Goal: Information Seeking & Learning: Learn about a topic

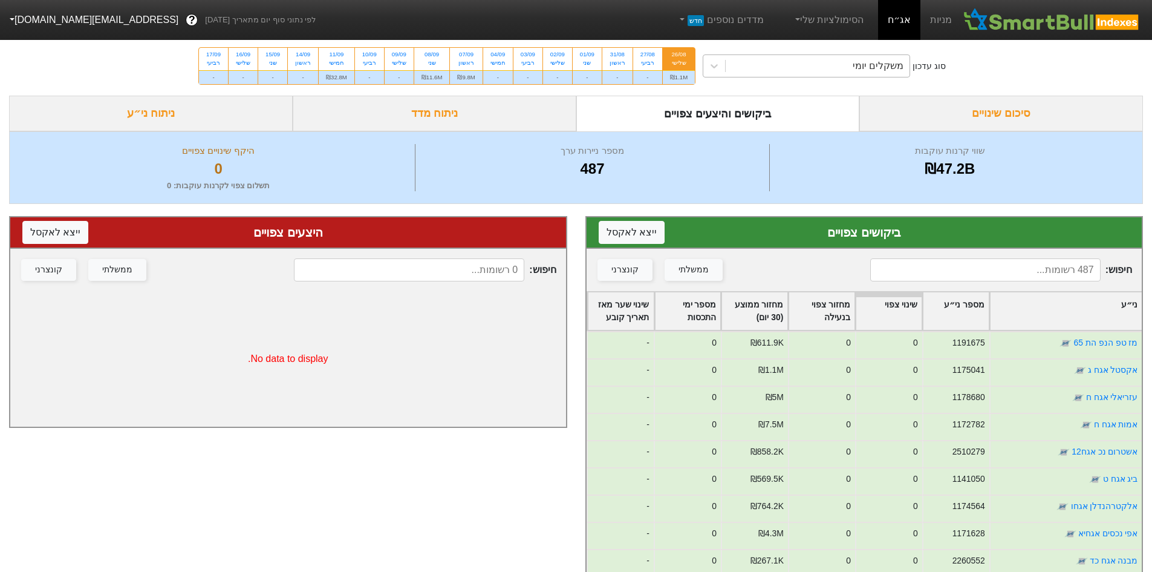
click at [815, 71] on div "משקלים יומי" at bounding box center [818, 66] width 184 height 22
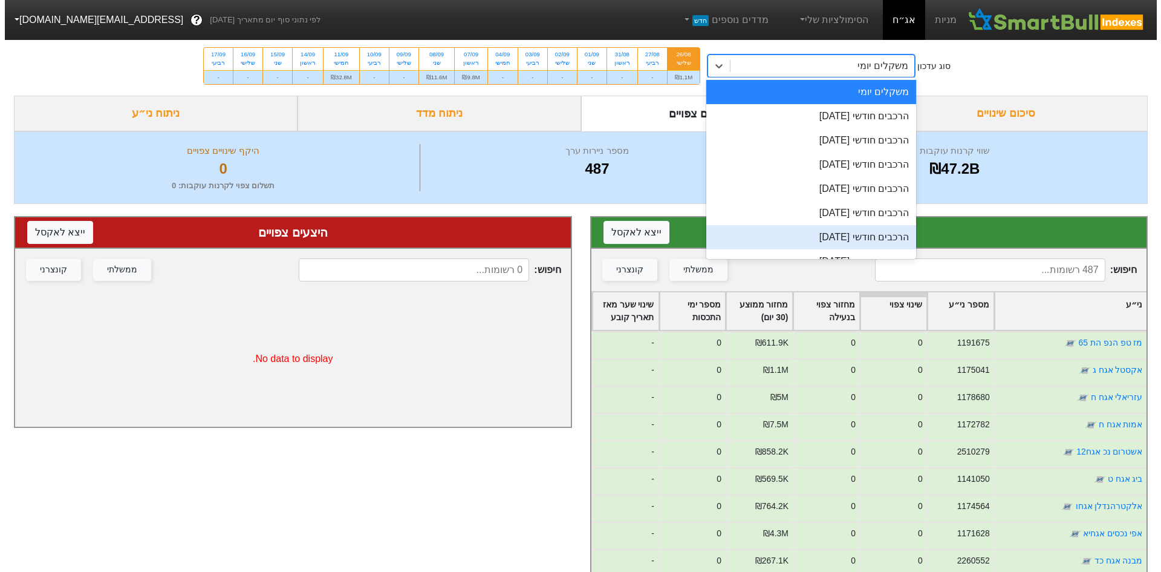
scroll to position [41, 0]
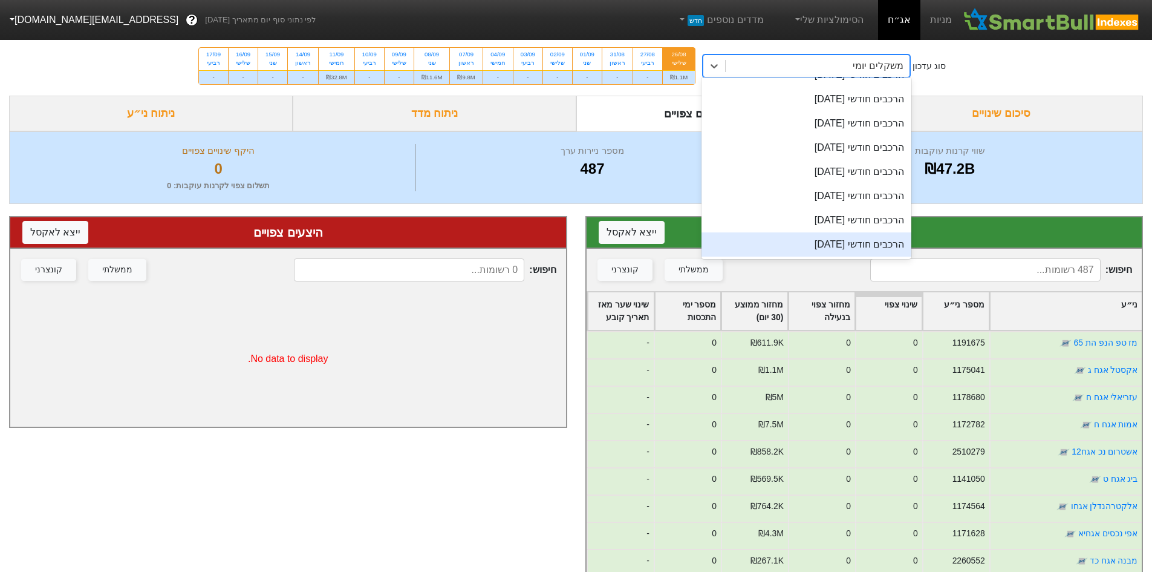
click at [797, 243] on div "הרכבים חודשי [DATE]" at bounding box center [807, 244] width 210 height 24
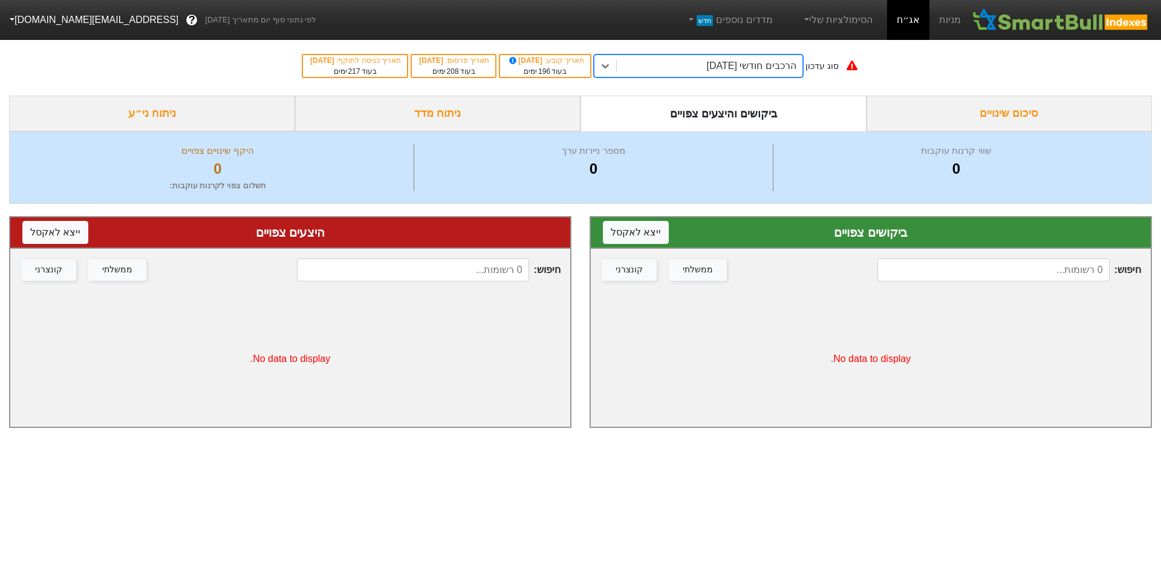
click at [728, 73] on div "הרכבים חודשי [DATE]" at bounding box center [710, 66] width 186 height 22
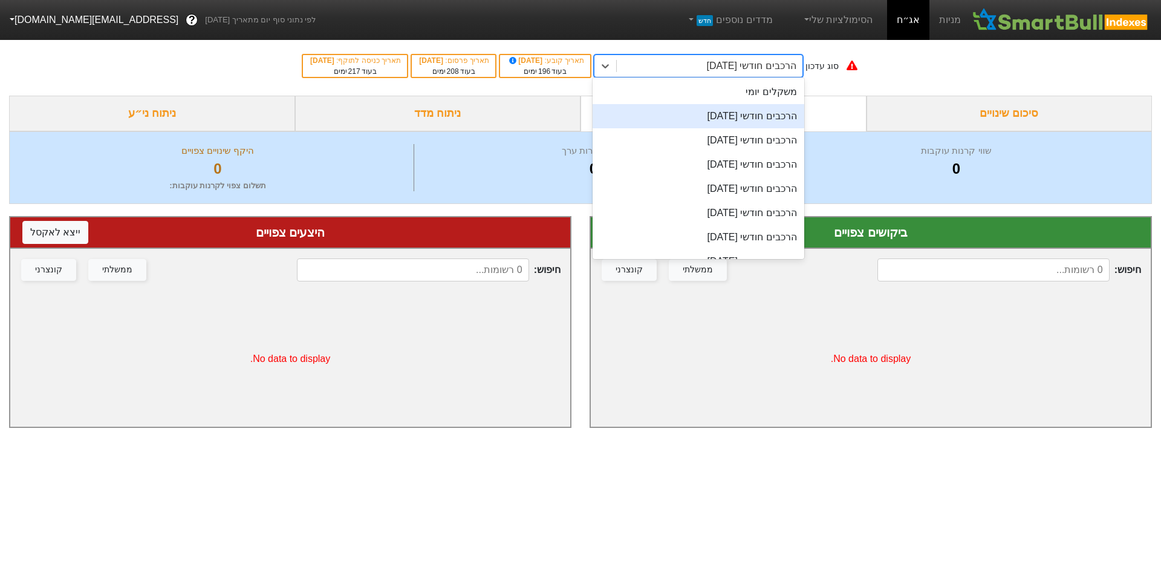
click at [721, 122] on div "הרכבים חודשי [DATE]" at bounding box center [699, 116] width 212 height 24
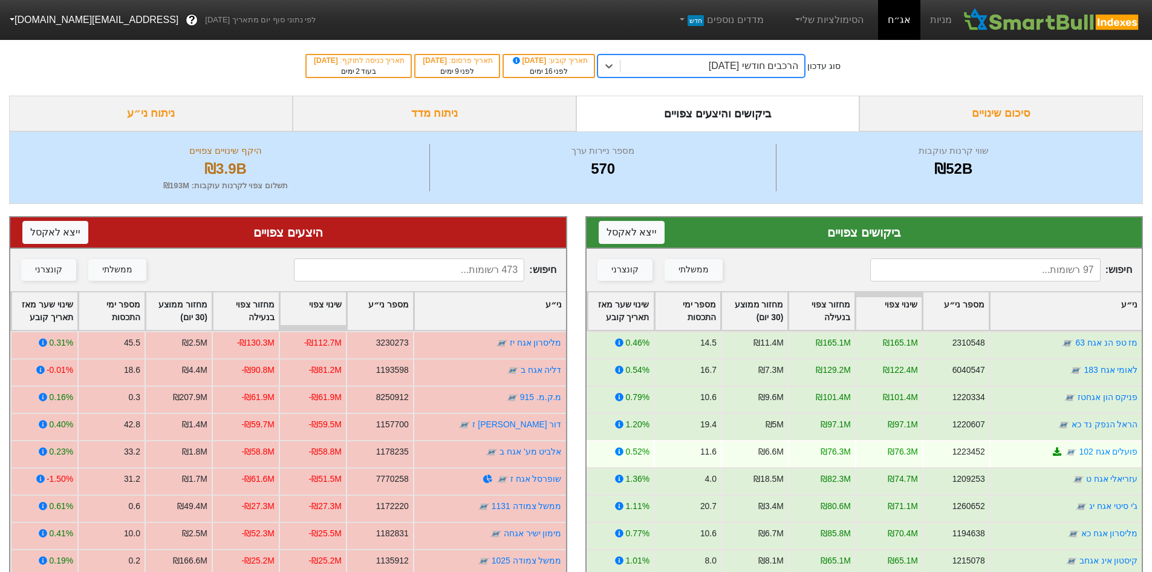
scroll to position [60, 0]
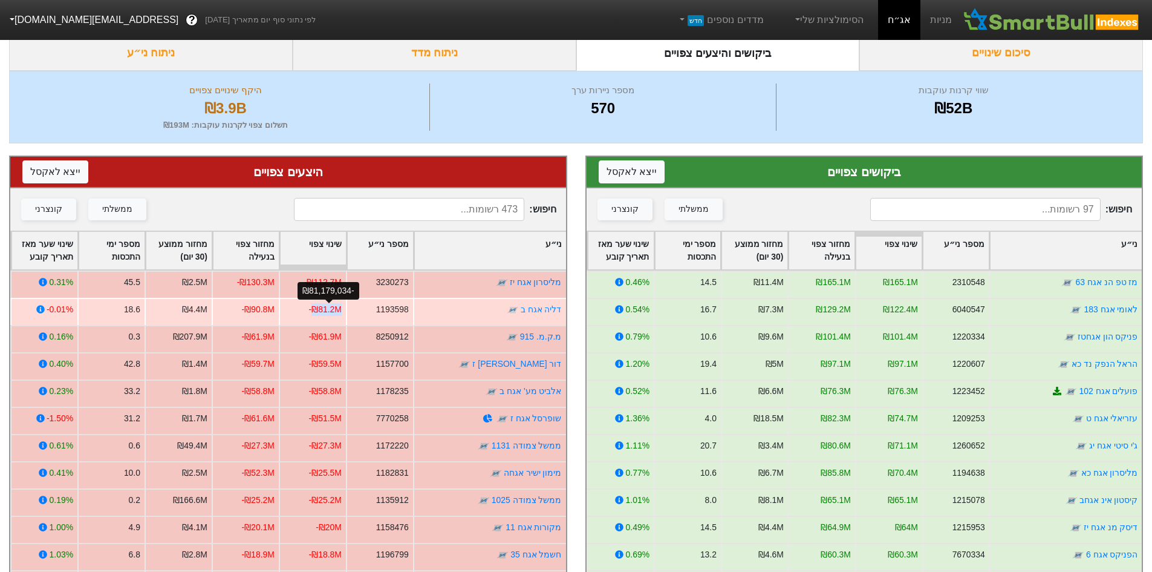
click at [315, 310] on div "-₪81.2M" at bounding box center [312, 311] width 67 height 27
click at [315, 310] on div "-₪81.2M" at bounding box center [325, 309] width 33 height 13
drag, startPoint x: 347, startPoint y: 306, endPoint x: 330, endPoint y: 308, distance: 17.6
click at [330, 308] on div "-₪81.2M" at bounding box center [312, 311] width 67 height 27
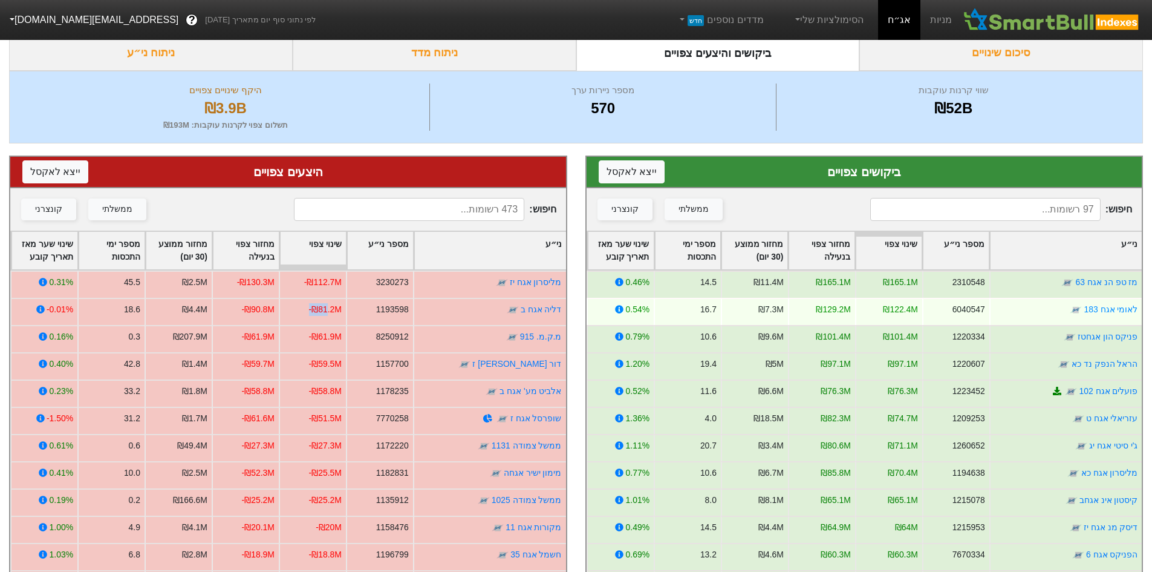
scroll to position [0, 0]
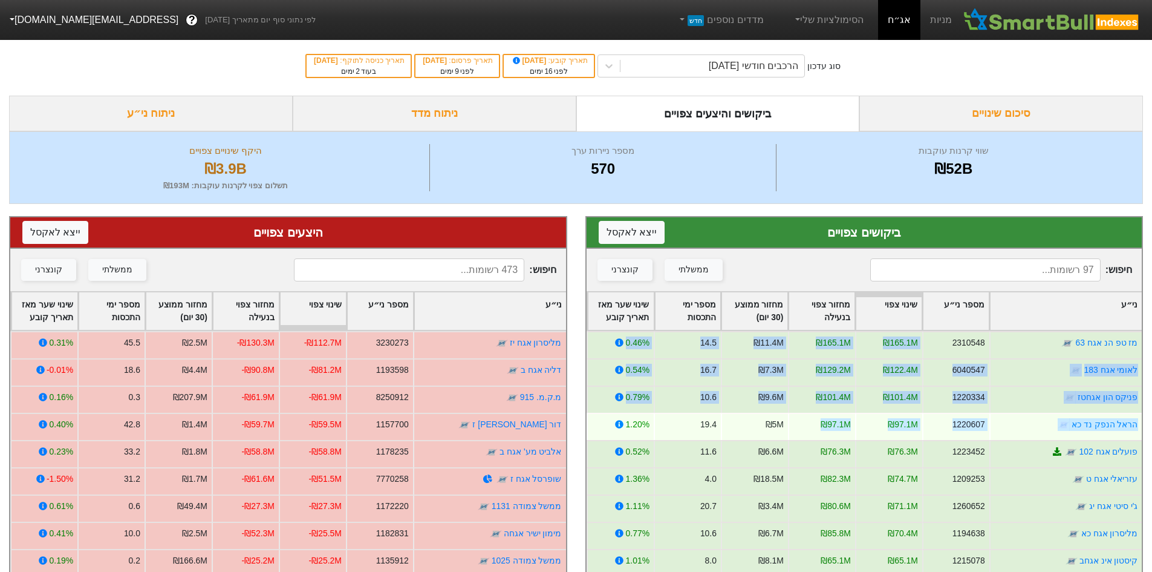
drag, startPoint x: 924, startPoint y: 343, endPoint x: 794, endPoint y: 426, distance: 153.7
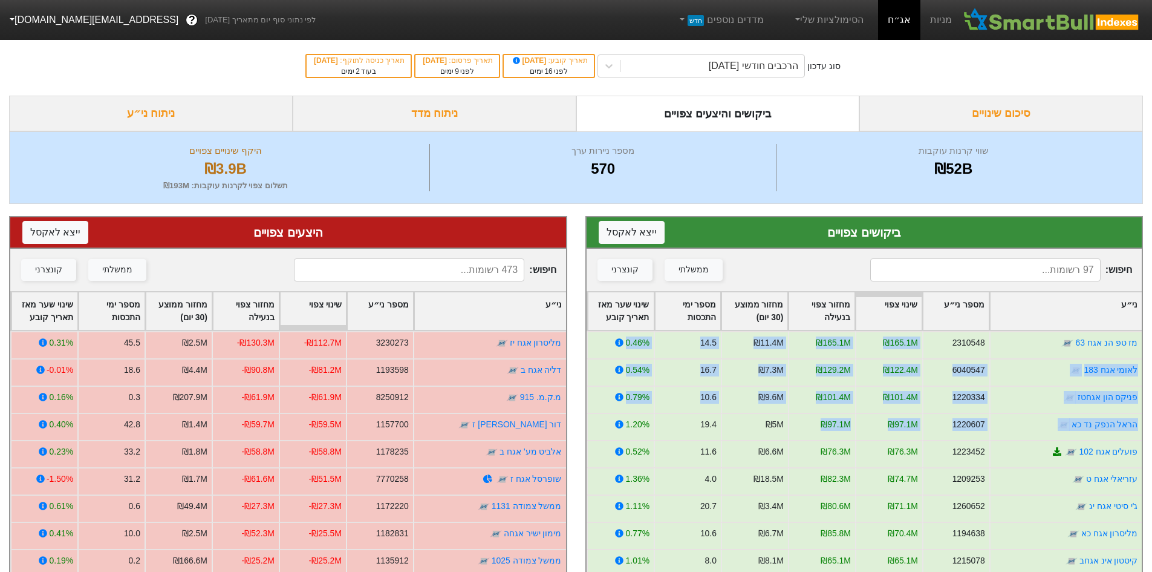
click at [931, 278] on input at bounding box center [985, 269] width 230 height 23
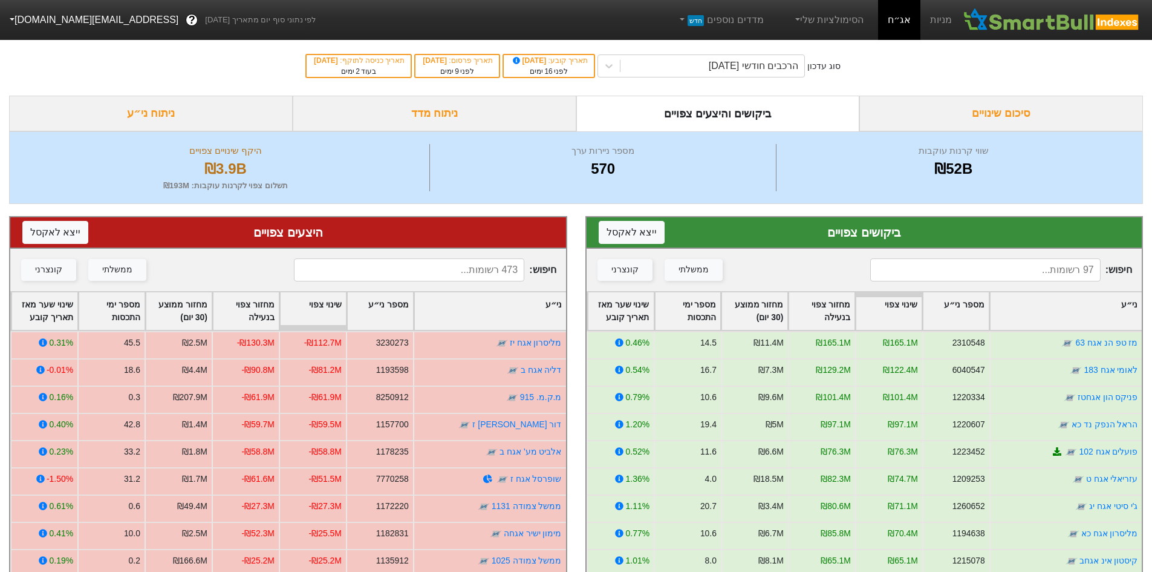
click at [504, 261] on input at bounding box center [409, 269] width 230 height 23
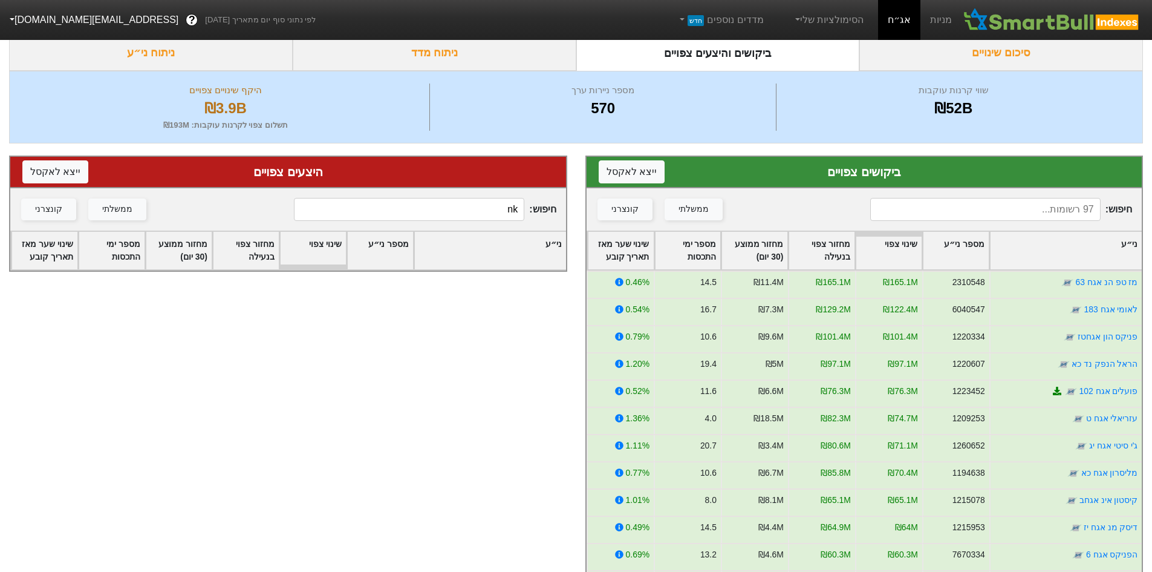
type input "n"
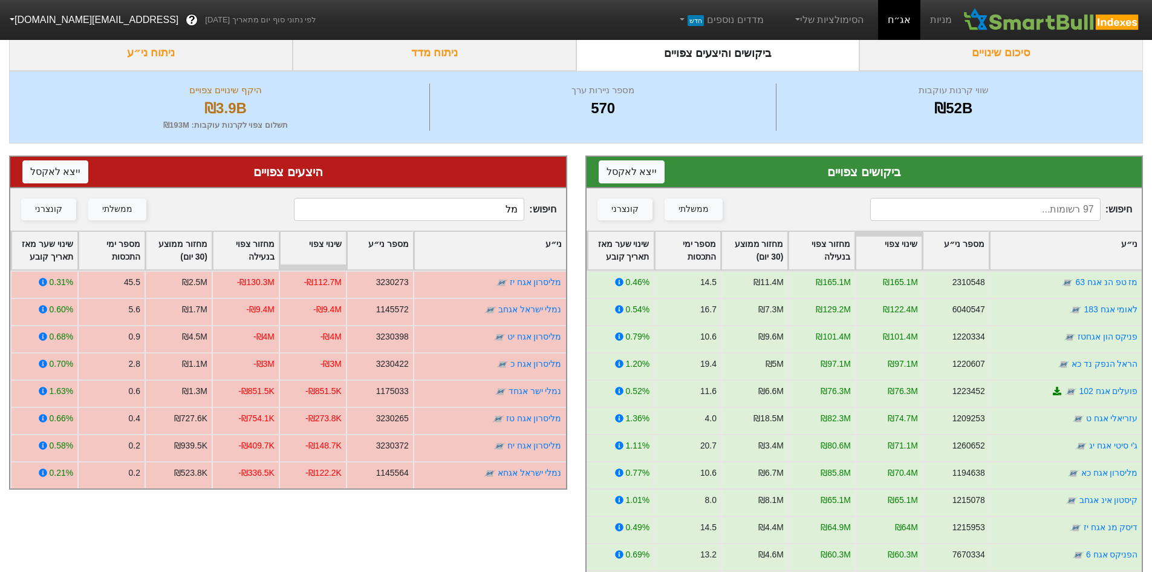
type input "מ"
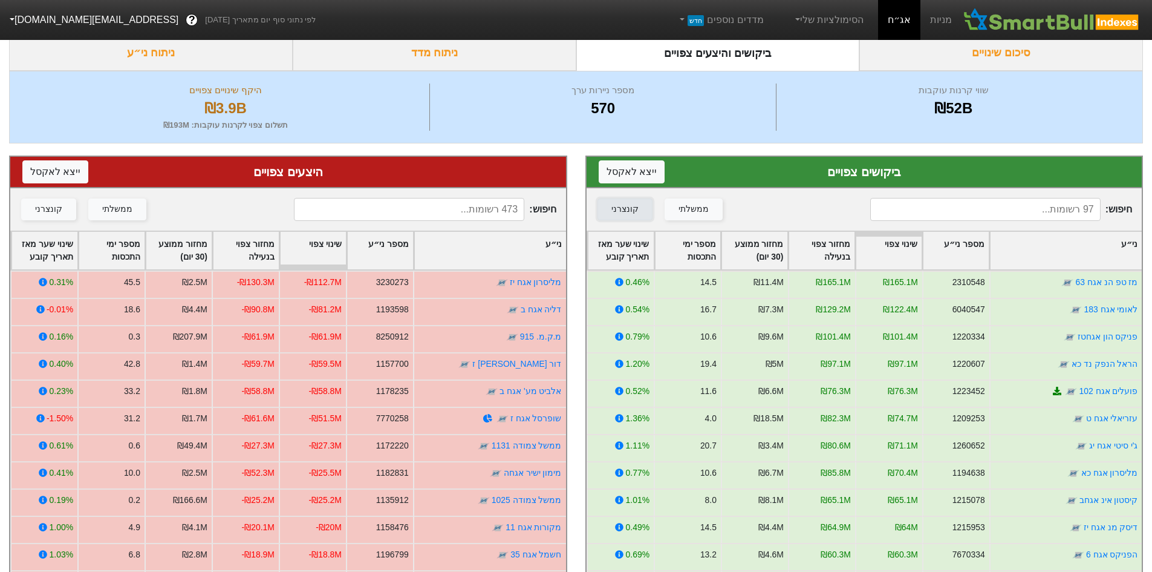
click at [621, 218] on button "קונצרני" at bounding box center [625, 209] width 55 height 22
click at [39, 209] on div "קונצרני" at bounding box center [48, 209] width 27 height 13
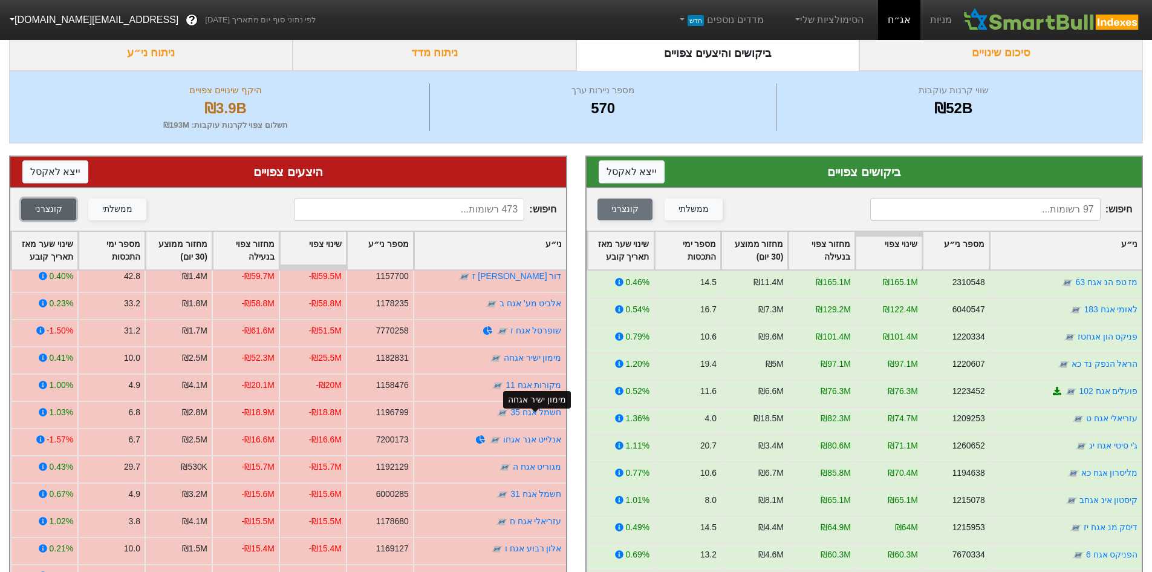
scroll to position [0, 0]
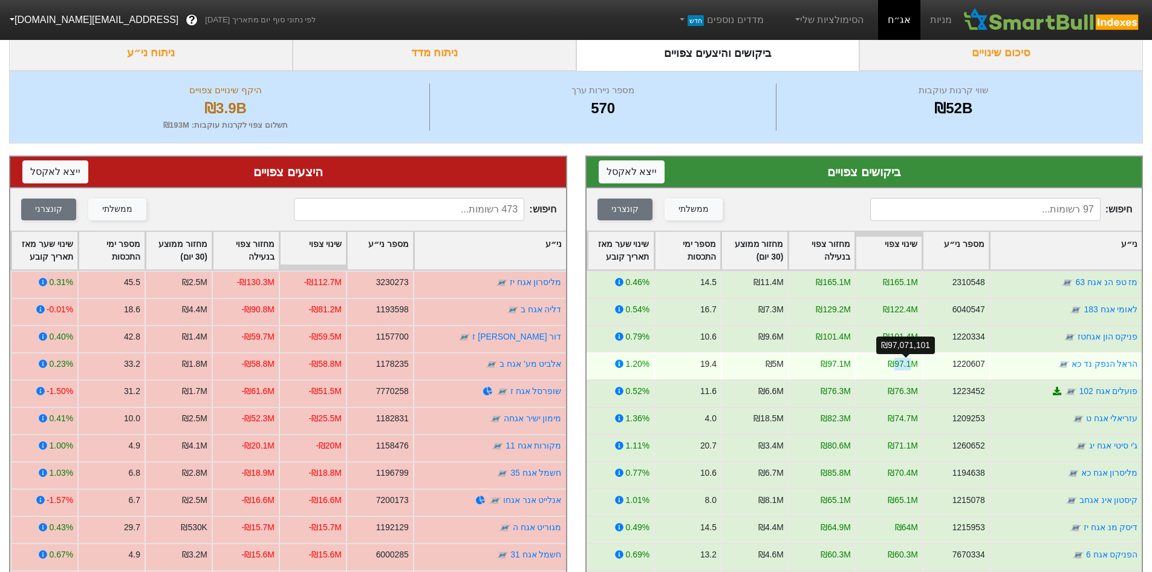
drag, startPoint x: 897, startPoint y: 363, endPoint x: 916, endPoint y: 365, distance: 19.4
click at [916, 365] on div "₪97.1M" at bounding box center [903, 363] width 30 height 13
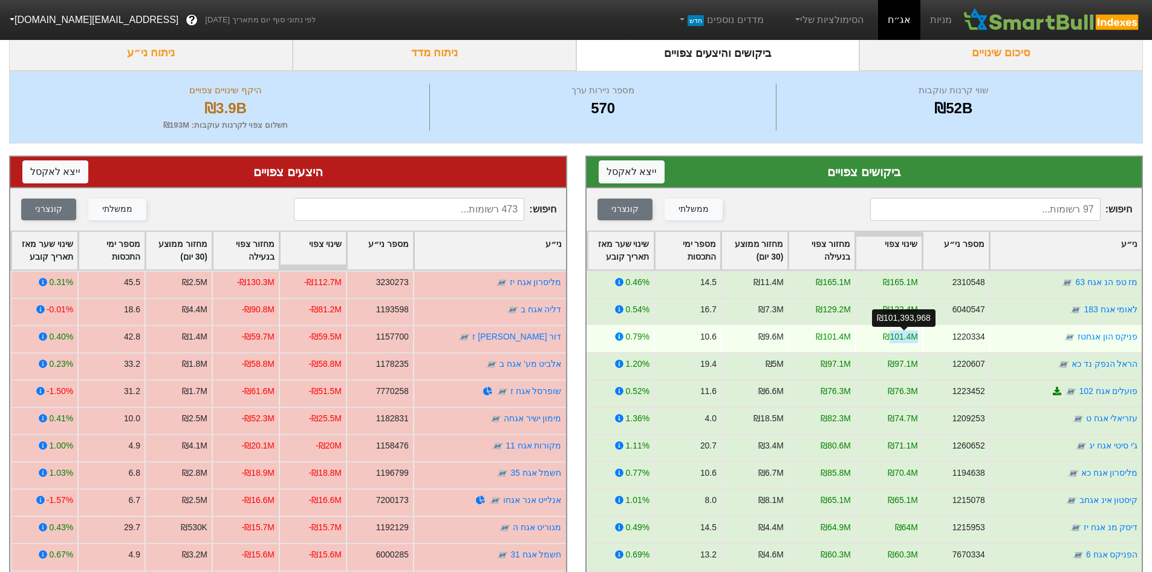
drag, startPoint x: 893, startPoint y: 337, endPoint x: 918, endPoint y: 339, distance: 25.4
click at [918, 339] on div "₪101.4M" at bounding box center [900, 336] width 34 height 13
click at [910, 339] on div "₪101.4M" at bounding box center [900, 336] width 34 height 13
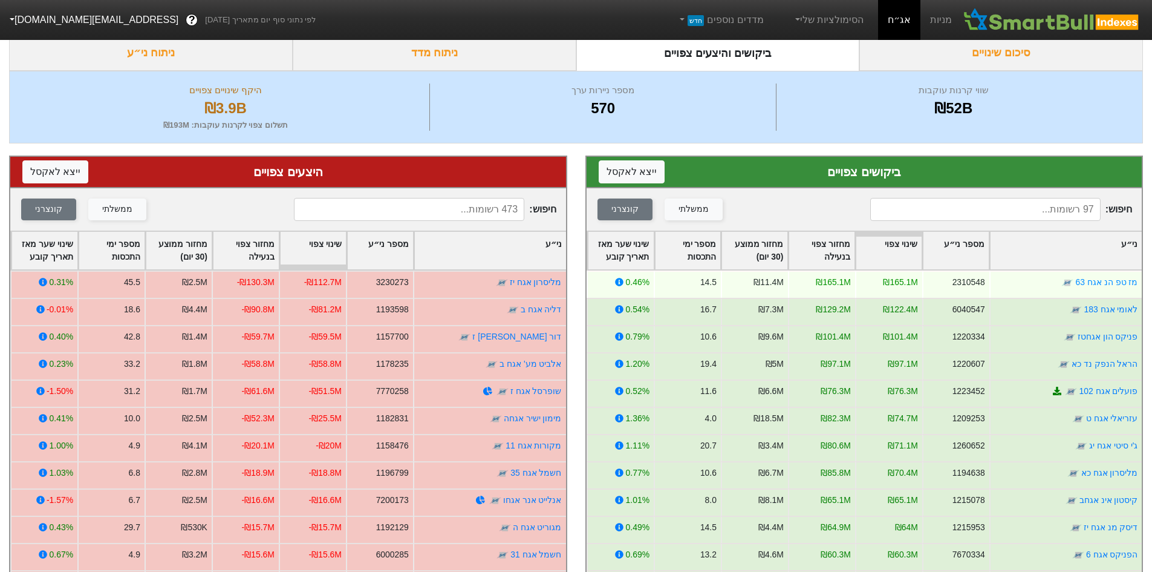
drag, startPoint x: 889, startPoint y: 281, endPoint x: 924, endPoint y: 283, distance: 35.1
click at [922, 283] on div "₪165.1M" at bounding box center [888, 283] width 67 height 27
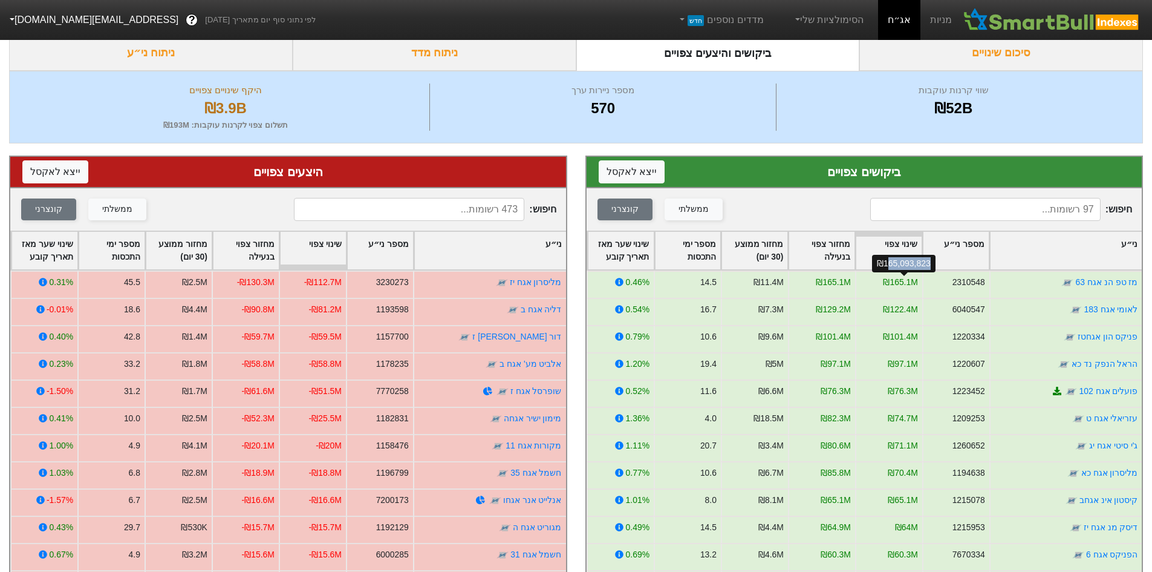
drag, startPoint x: 888, startPoint y: 261, endPoint x: 931, endPoint y: 264, distance: 42.4
click at [931, 264] on div "₪165,093,823" at bounding box center [904, 264] width 64 height 18
drag, startPoint x: 931, startPoint y: 264, endPoint x: 885, endPoint y: 262, distance: 45.4
click at [885, 262] on div "₪165,093,823" at bounding box center [904, 264] width 64 height 18
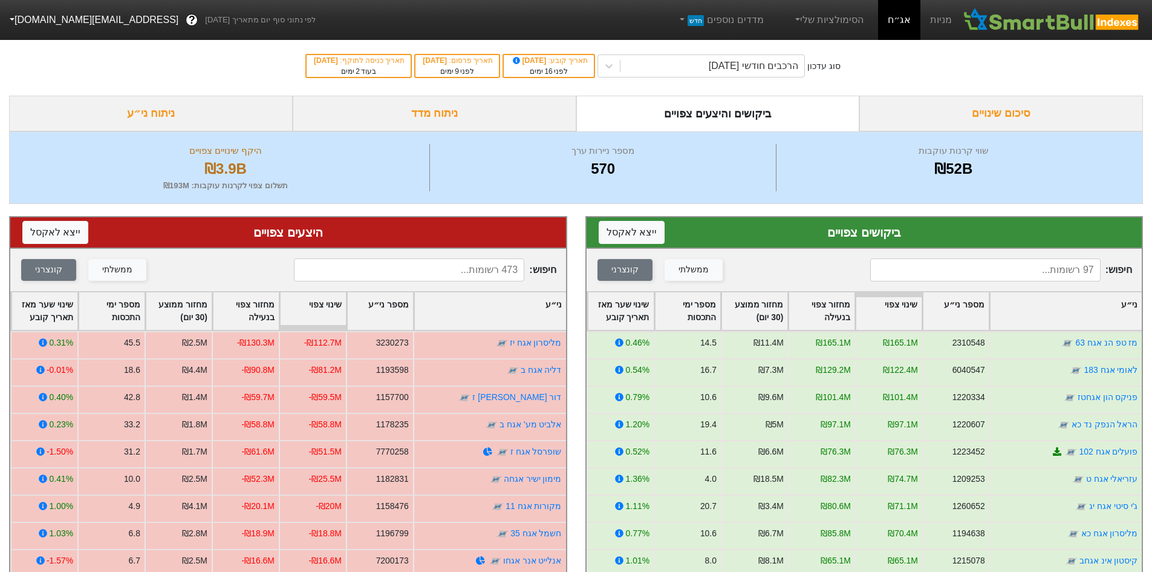
click at [902, 275] on input at bounding box center [985, 269] width 230 height 23
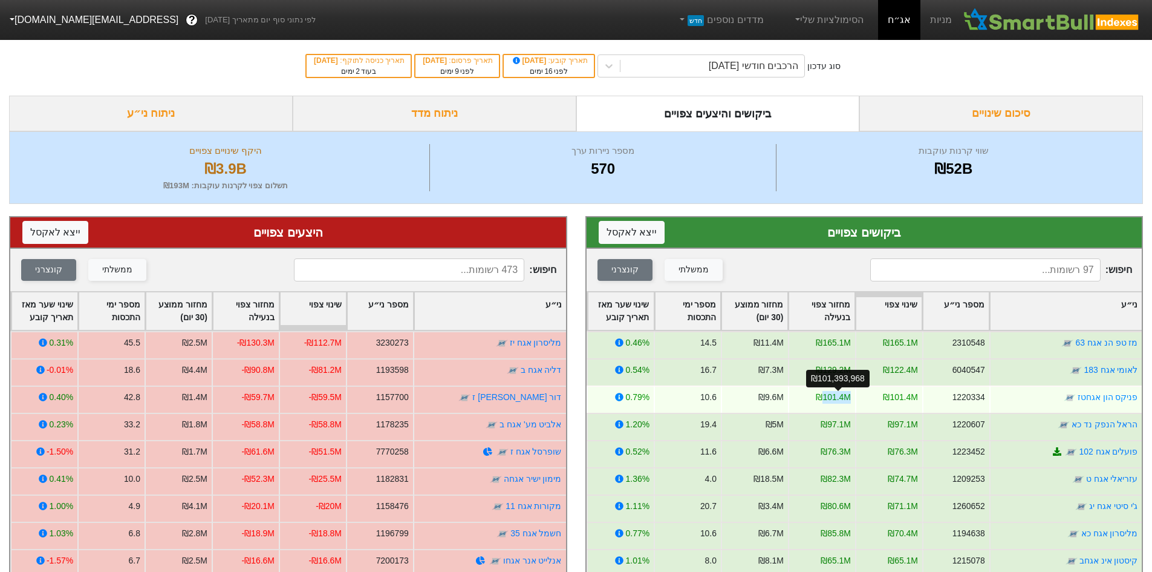
drag, startPoint x: 826, startPoint y: 396, endPoint x: 852, endPoint y: 399, distance: 26.9
click at [850, 399] on div "₪101.4M" at bounding box center [833, 397] width 34 height 13
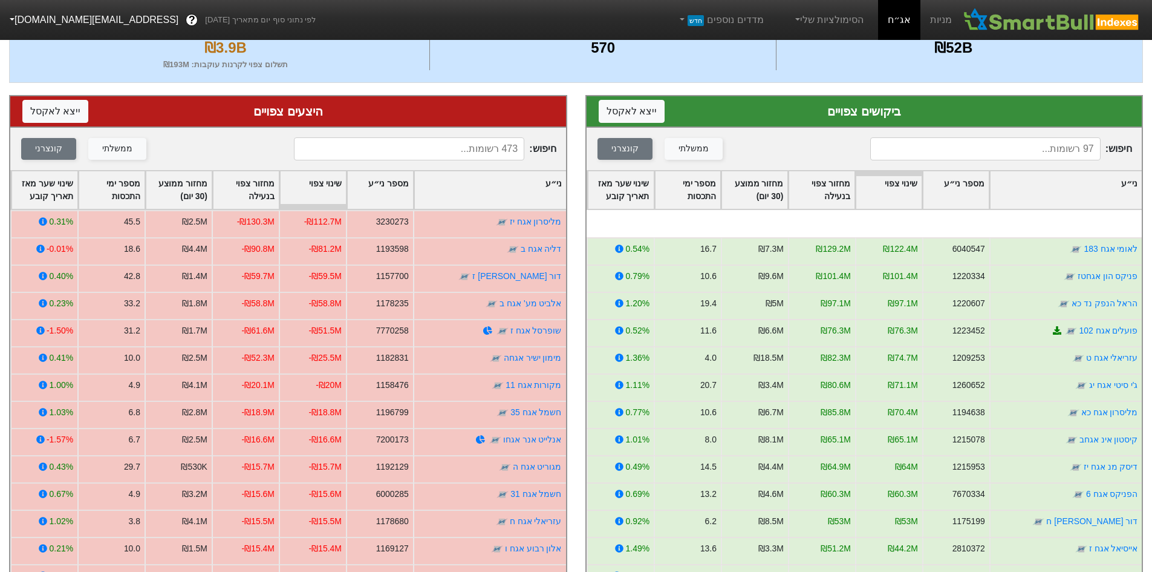
scroll to position [60, 0]
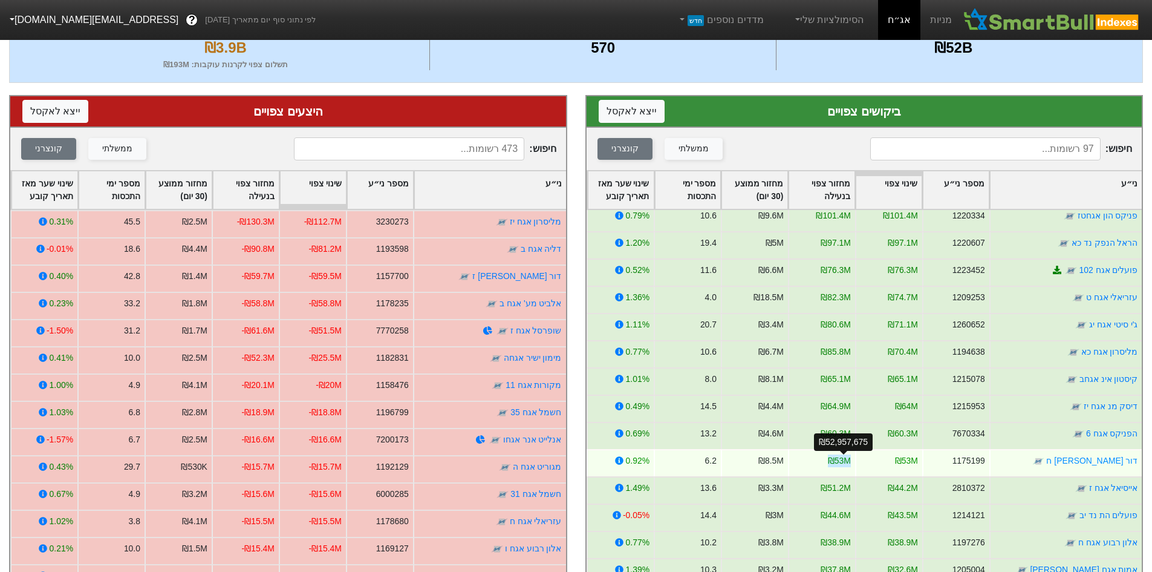
drag, startPoint x: 834, startPoint y: 463, endPoint x: 854, endPoint y: 463, distance: 20.0
click at [850, 463] on div "₪53M" at bounding box center [838, 460] width 23 height 13
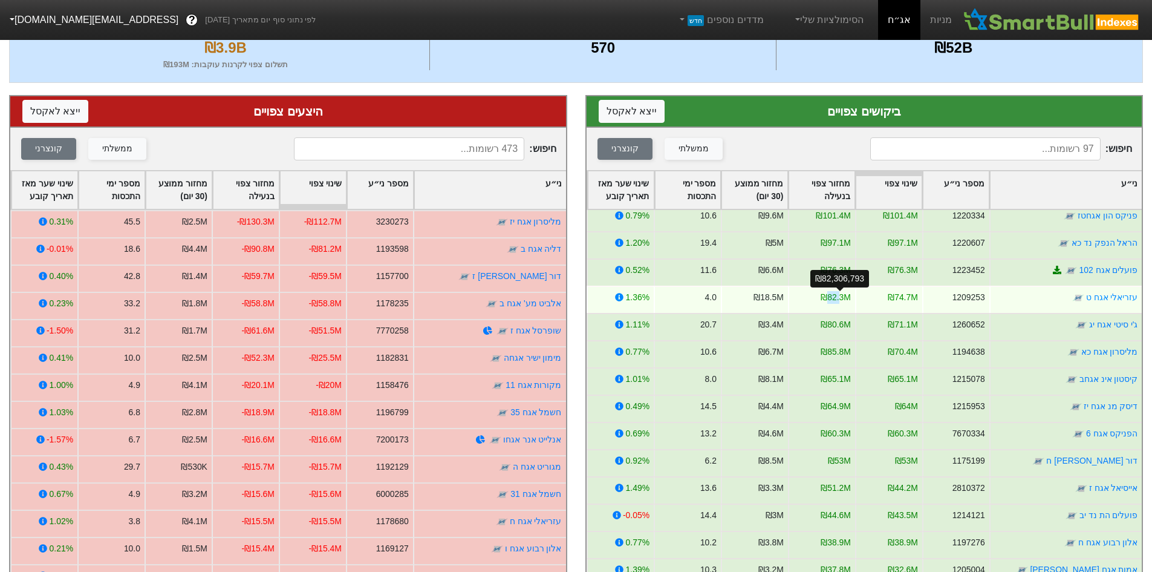
drag, startPoint x: 844, startPoint y: 298, endPoint x: 829, endPoint y: 293, distance: 16.3
click at [829, 293] on div "₪82.3M" at bounding box center [836, 297] width 30 height 13
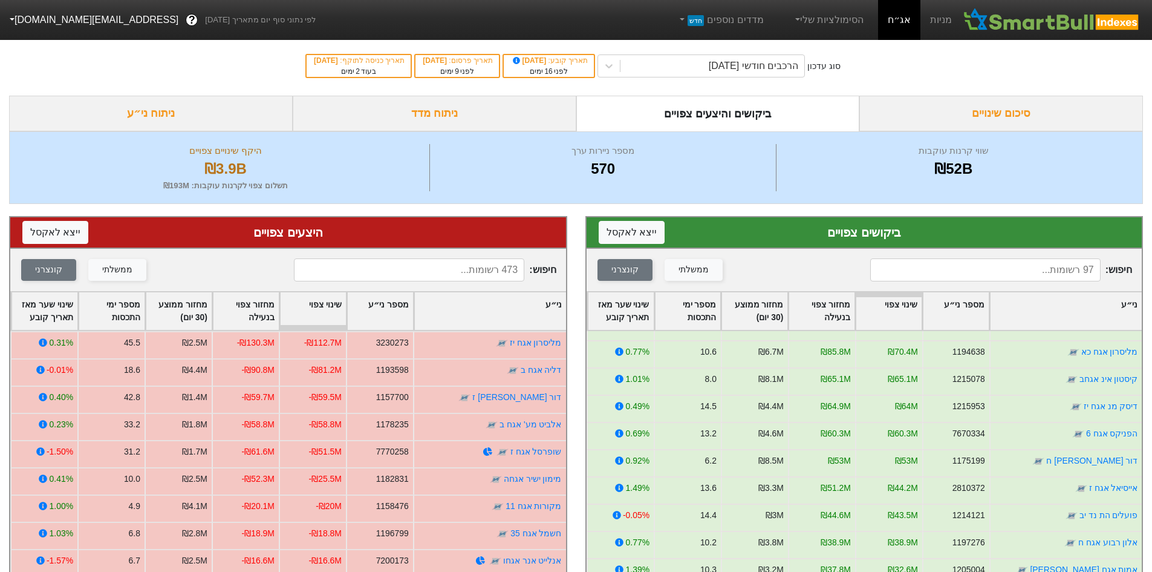
scroll to position [0, 0]
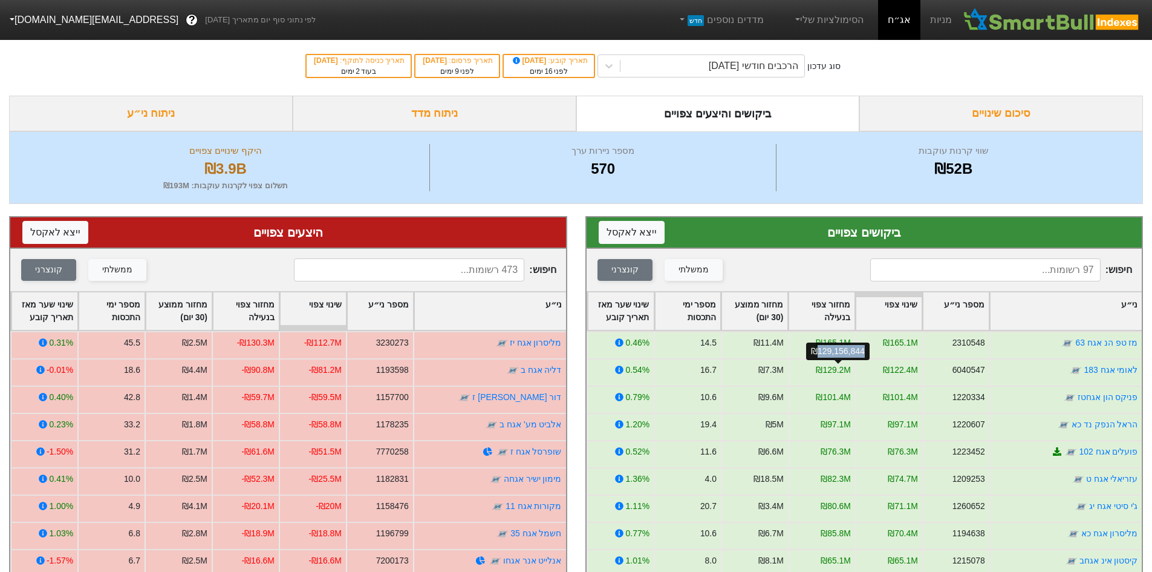
drag, startPoint x: 819, startPoint y: 352, endPoint x: 865, endPoint y: 352, distance: 46.6
click at [865, 352] on div "₪129,156,844" at bounding box center [838, 351] width 64 height 18
click at [842, 356] on div "₪129,156,844" at bounding box center [838, 351] width 64 height 18
click at [36, 274] on div "קונצרני" at bounding box center [48, 269] width 27 height 13
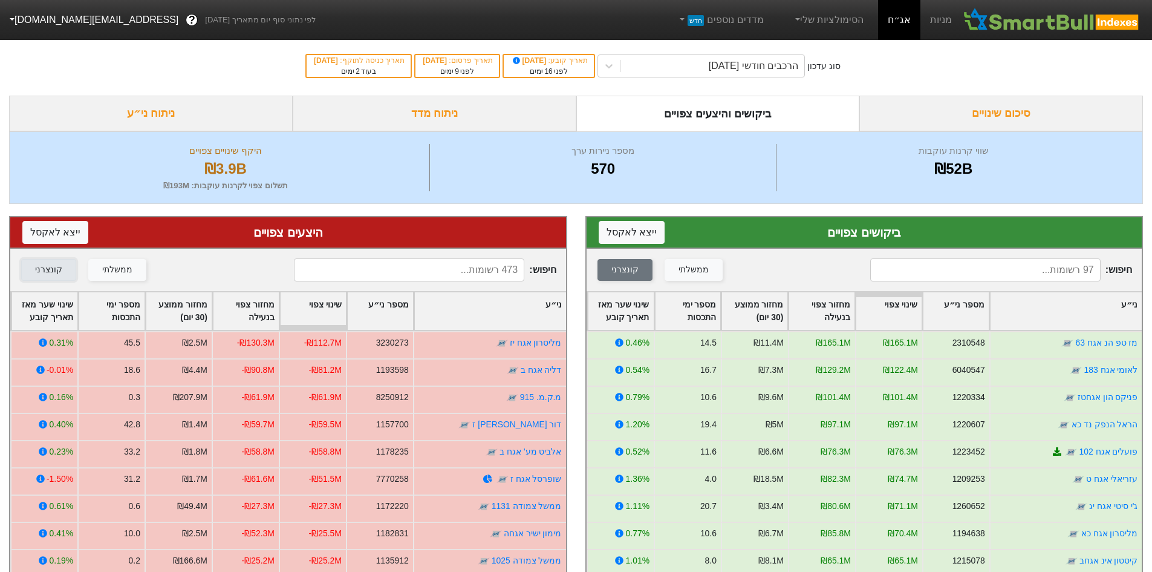
click at [36, 274] on div "קונצרני" at bounding box center [48, 269] width 27 height 13
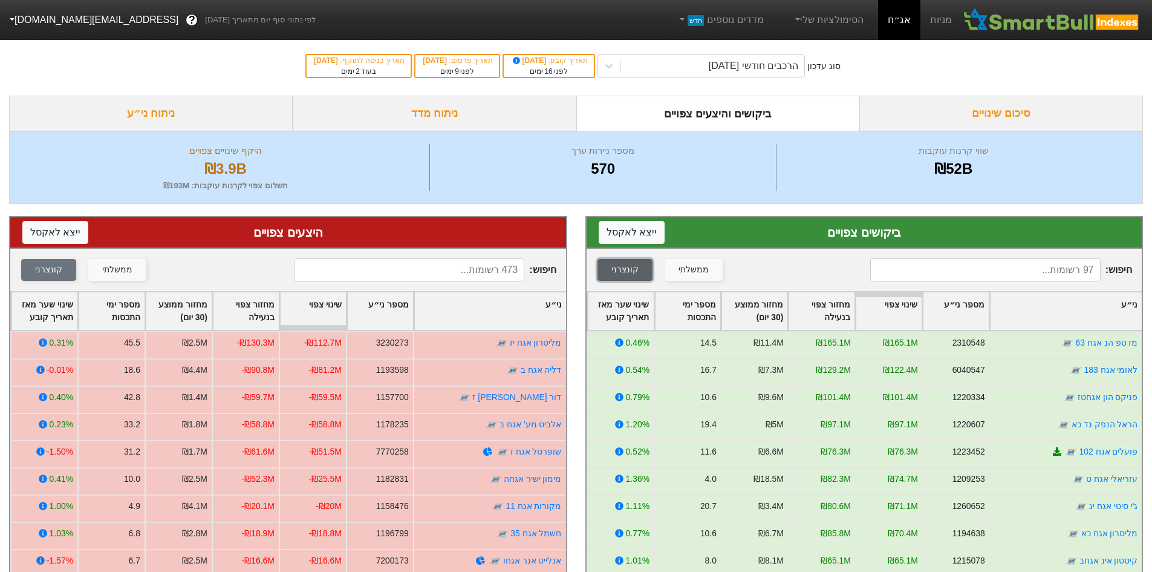
click at [617, 273] on div "קונצרני" at bounding box center [624, 269] width 27 height 13
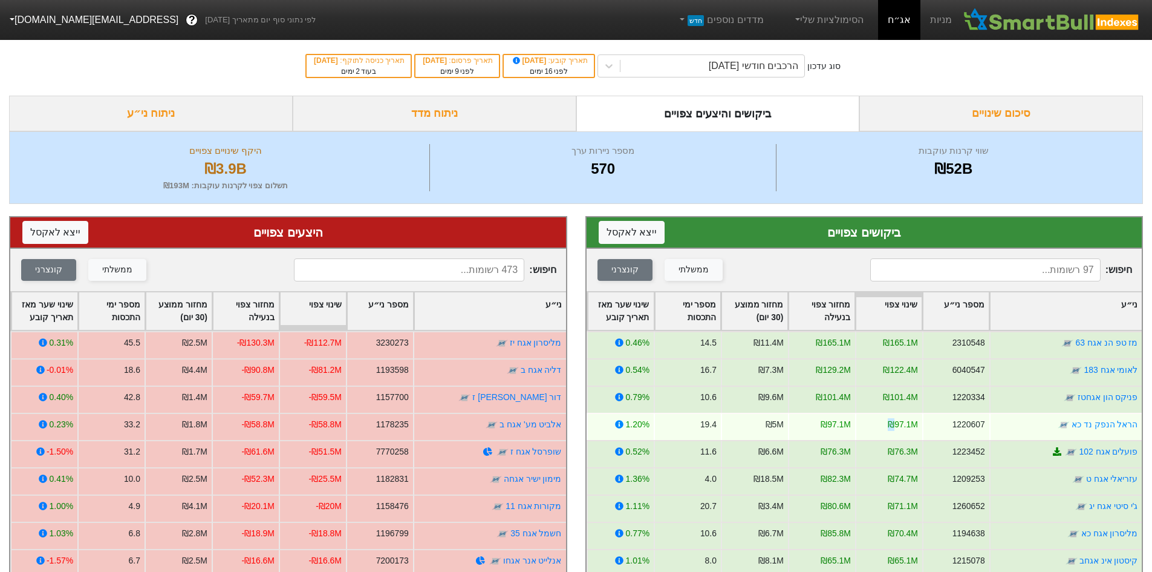
drag, startPoint x: 896, startPoint y: 423, endPoint x: 921, endPoint y: 429, distance: 26.1
click at [922, 430] on div "₪97.1M" at bounding box center [888, 425] width 67 height 27
click at [918, 429] on div "₪97.1M" at bounding box center [903, 424] width 30 height 13
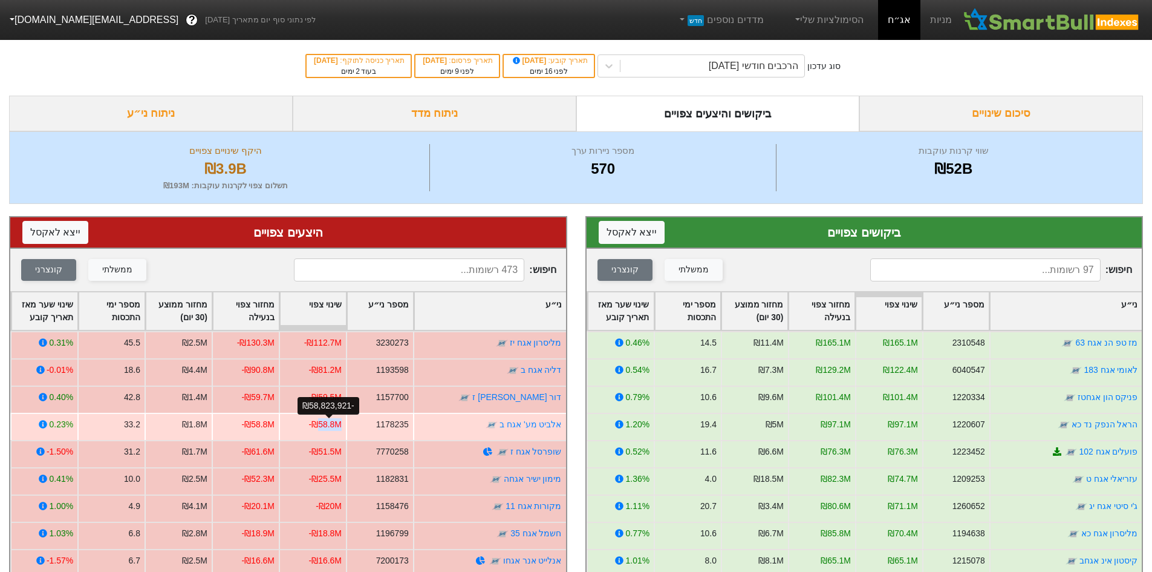
drag, startPoint x: 321, startPoint y: 423, endPoint x: 345, endPoint y: 425, distance: 24.3
click at [342, 425] on div "-₪58.8M" at bounding box center [325, 424] width 33 height 13
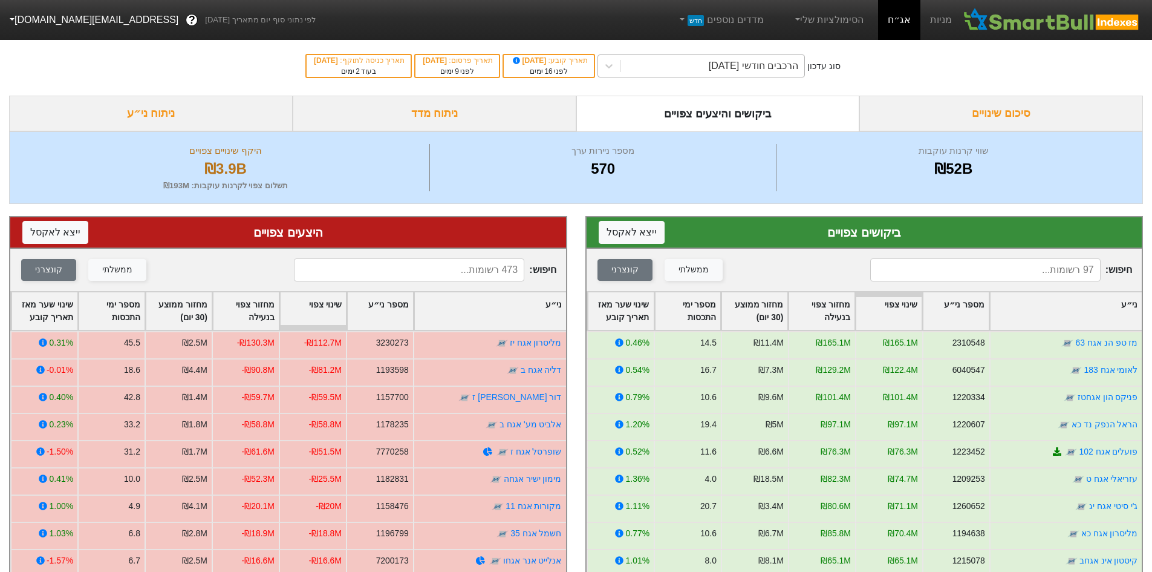
click at [679, 68] on div "הרכבים חודשי [DATE]" at bounding box center [713, 66] width 184 height 22
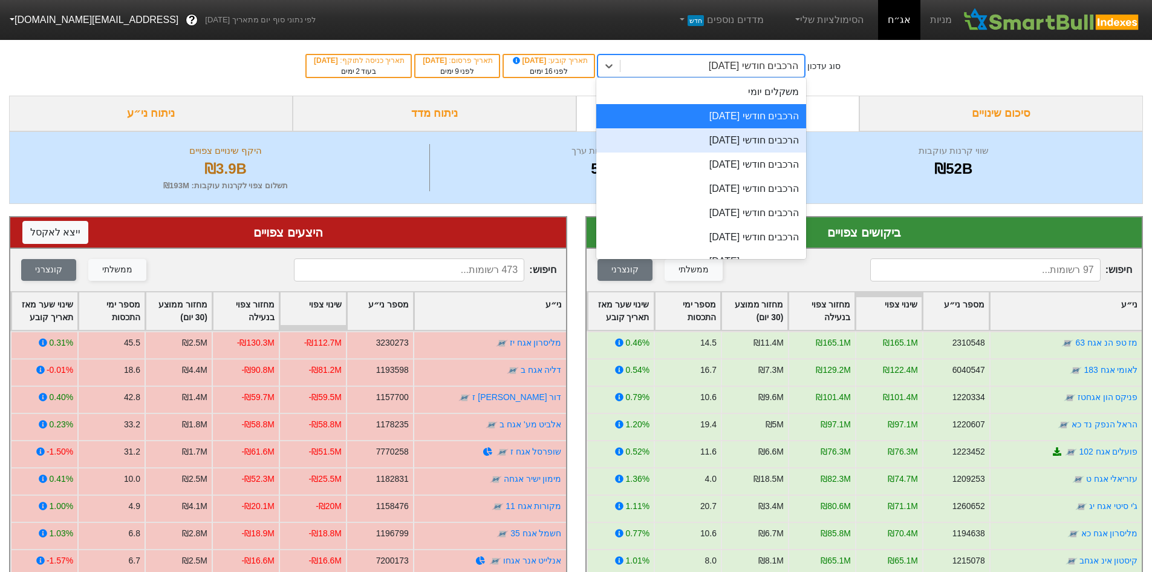
click at [757, 146] on div "הרכבים חודשי [DATE]" at bounding box center [701, 140] width 210 height 24
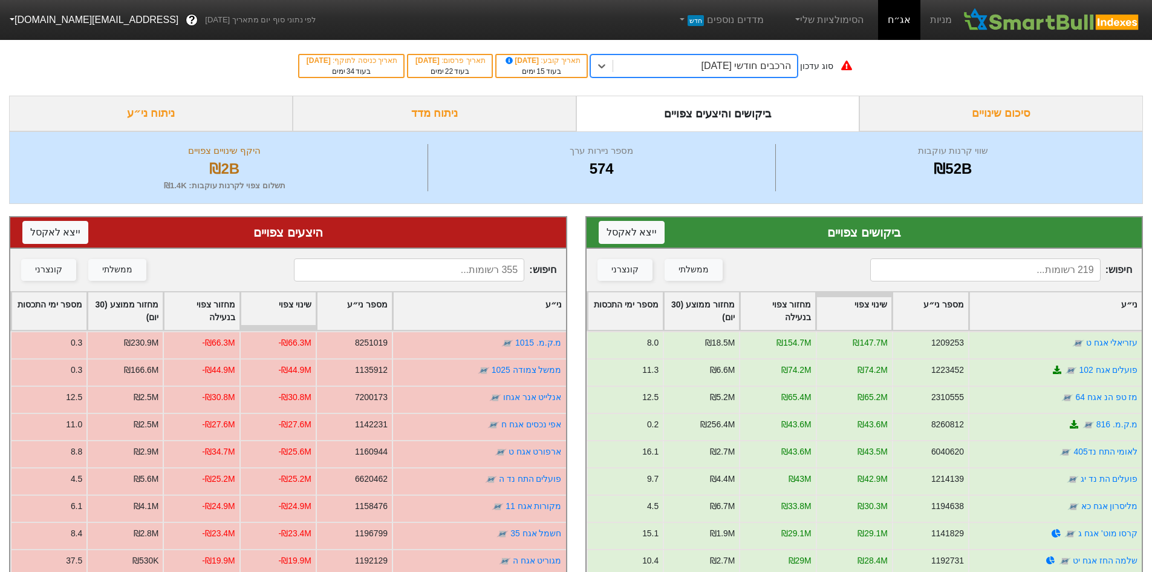
click at [714, 76] on div "הרכבים חודשי [DATE]" at bounding box center [705, 66] width 184 height 22
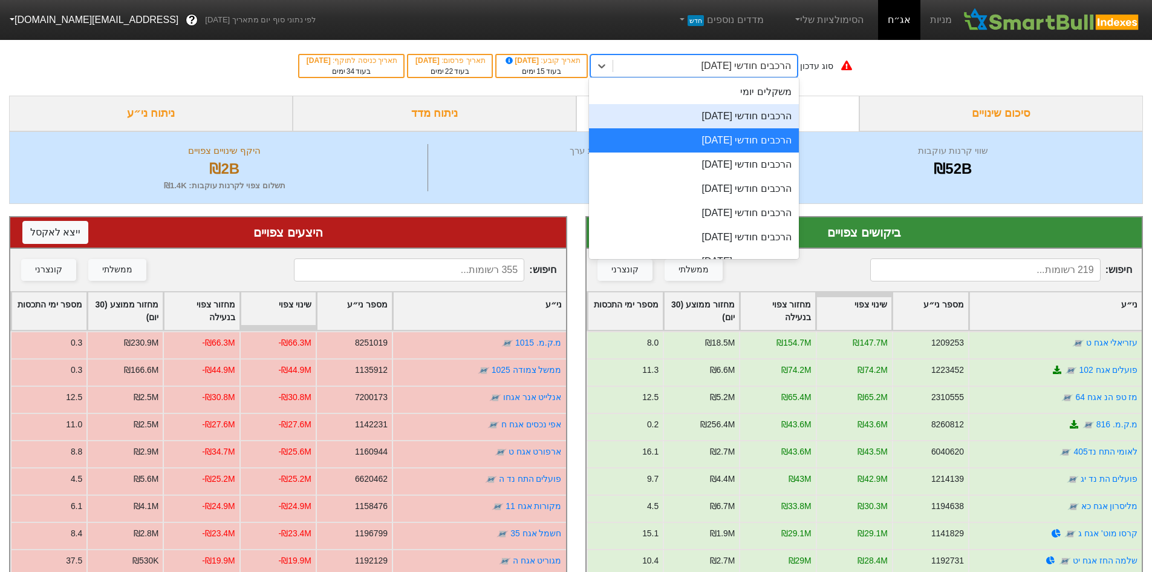
click at [734, 117] on div "הרכבים חודשי [DATE]" at bounding box center [694, 116] width 210 height 24
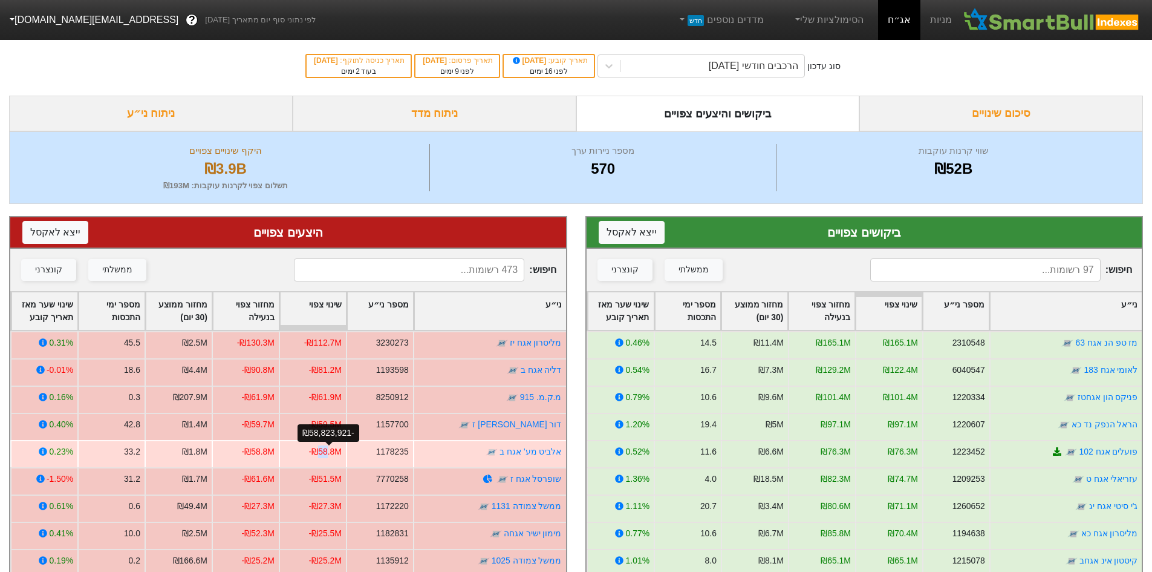
drag, startPoint x: 322, startPoint y: 451, endPoint x: 331, endPoint y: 452, distance: 8.5
click at [331, 452] on div "-₪58.8M" at bounding box center [325, 451] width 33 height 13
click at [325, 451] on div "-₪58.8M" at bounding box center [325, 451] width 33 height 13
drag, startPoint x: 322, startPoint y: 451, endPoint x: 330, endPoint y: 453, distance: 8.1
click at [330, 453] on div "-₪58.8M" at bounding box center [325, 451] width 33 height 13
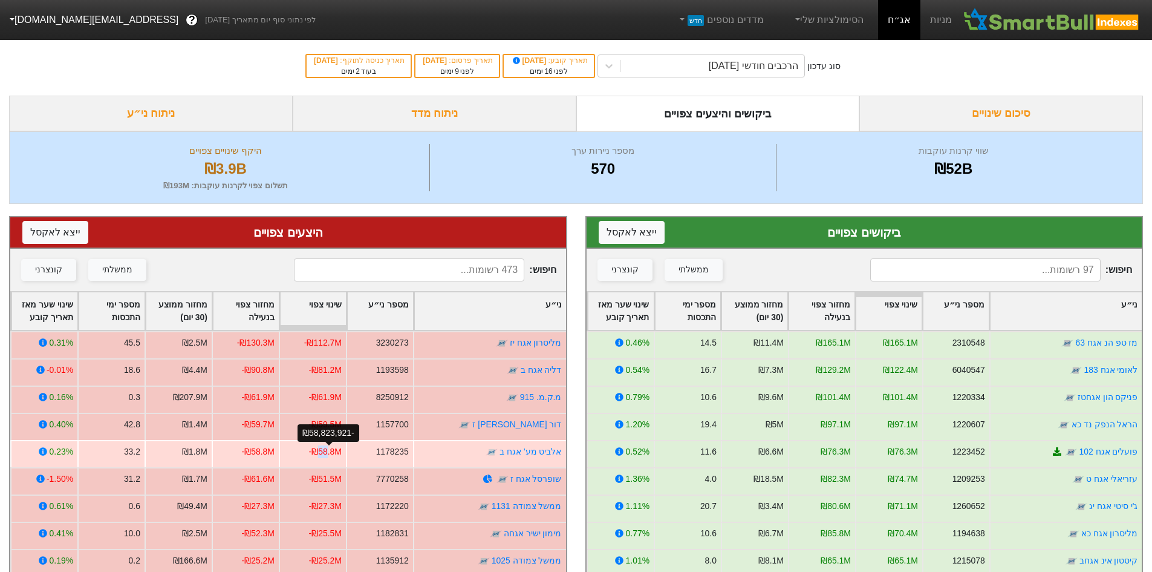
click at [330, 453] on div "-₪58.8M" at bounding box center [325, 451] width 33 height 13
drag, startPoint x: 252, startPoint y: 448, endPoint x: 264, endPoint y: 449, distance: 12.2
click at [264, 449] on div "-₪58.8M" at bounding box center [258, 451] width 33 height 13
click at [263, 450] on div "-₪58.8M" at bounding box center [258, 451] width 33 height 13
drag, startPoint x: 256, startPoint y: 454, endPoint x: 273, endPoint y: 454, distance: 17.6
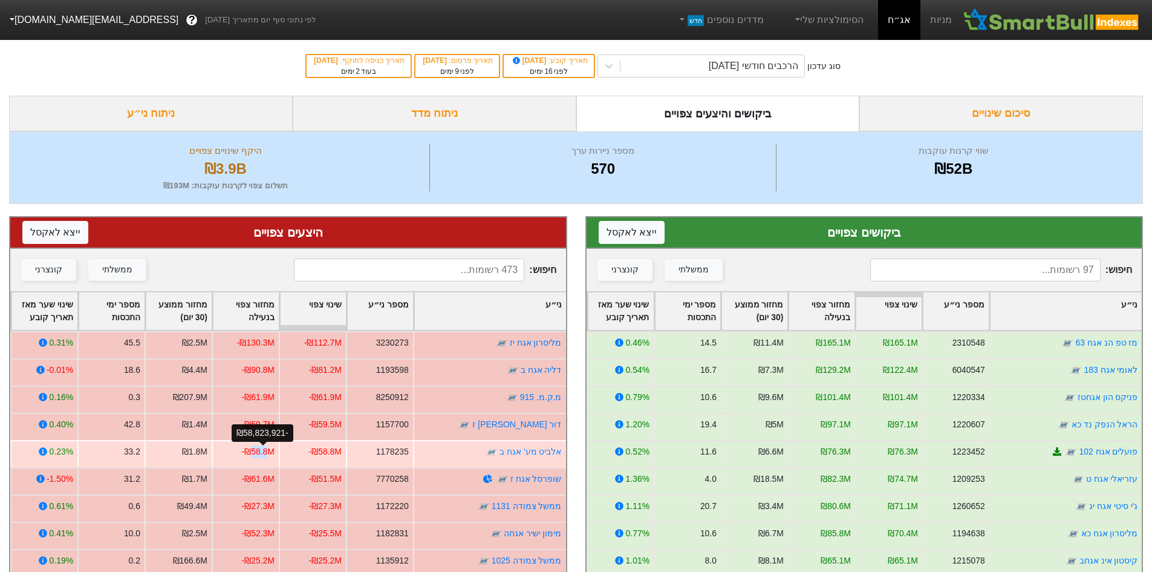
click at [273, 454] on div "-₪58.8M" at bounding box center [258, 451] width 33 height 13
click at [279, 455] on div "-₪58.8M" at bounding box center [245, 453] width 67 height 27
drag, startPoint x: 324, startPoint y: 454, endPoint x: 341, endPoint y: 455, distance: 16.4
click at [341, 455] on div "-₪58.8M" at bounding box center [325, 451] width 33 height 13
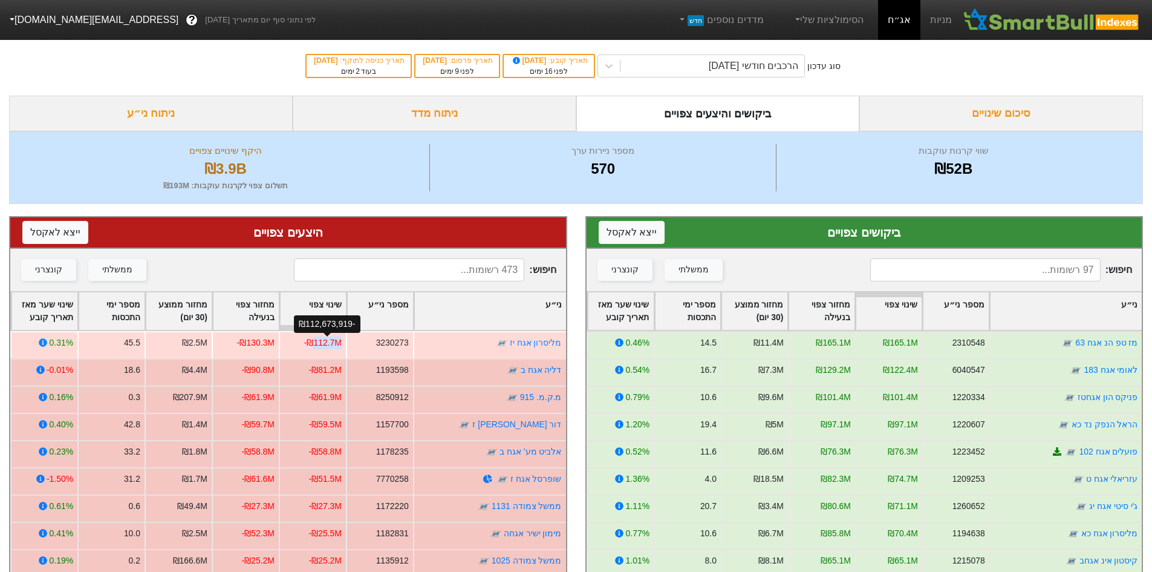
drag, startPoint x: 317, startPoint y: 337, endPoint x: 344, endPoint y: 342, distance: 27.0
click at [342, 342] on div "-₪112.7M" at bounding box center [322, 342] width 37 height 13
drag, startPoint x: 251, startPoint y: 340, endPoint x: 275, endPoint y: 342, distance: 23.7
click at [275, 342] on div "-₪130.3M" at bounding box center [255, 342] width 37 height 13
